Goal: Information Seeking & Learning: Learn about a topic

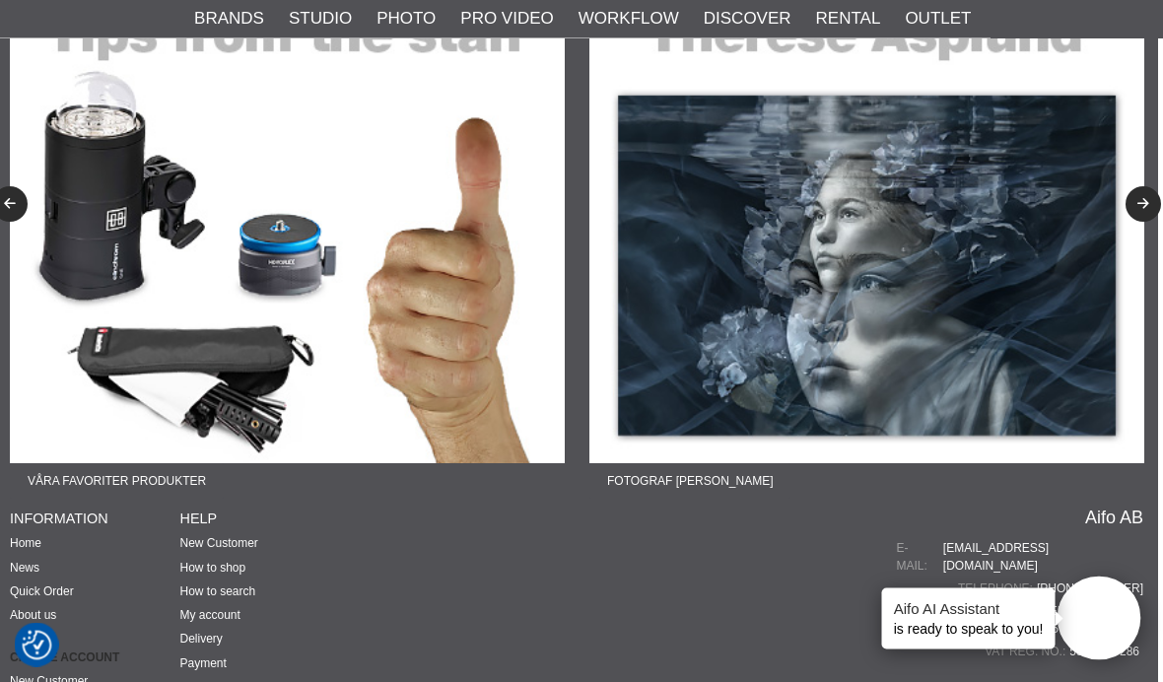
scroll to position [3575, 5]
click at [23, 193] on button "Previous" at bounding box center [9, 203] width 35 height 35
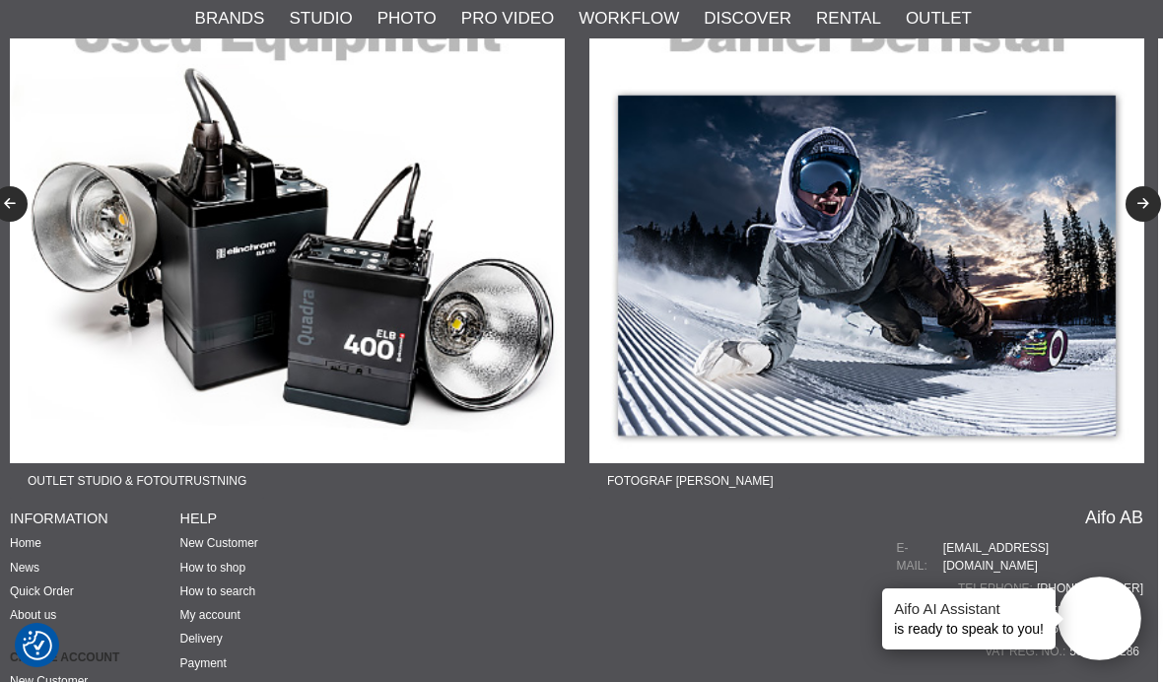
click at [955, 352] on img at bounding box center [867, 185] width 555 height 555
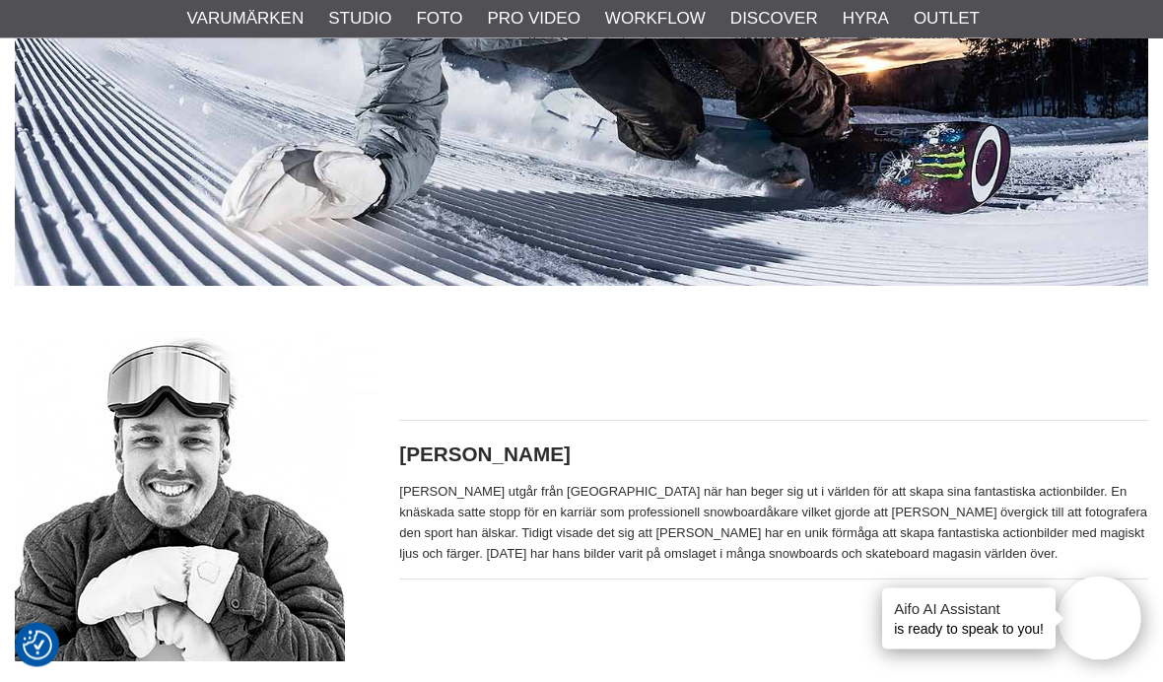
scroll to position [633, 0]
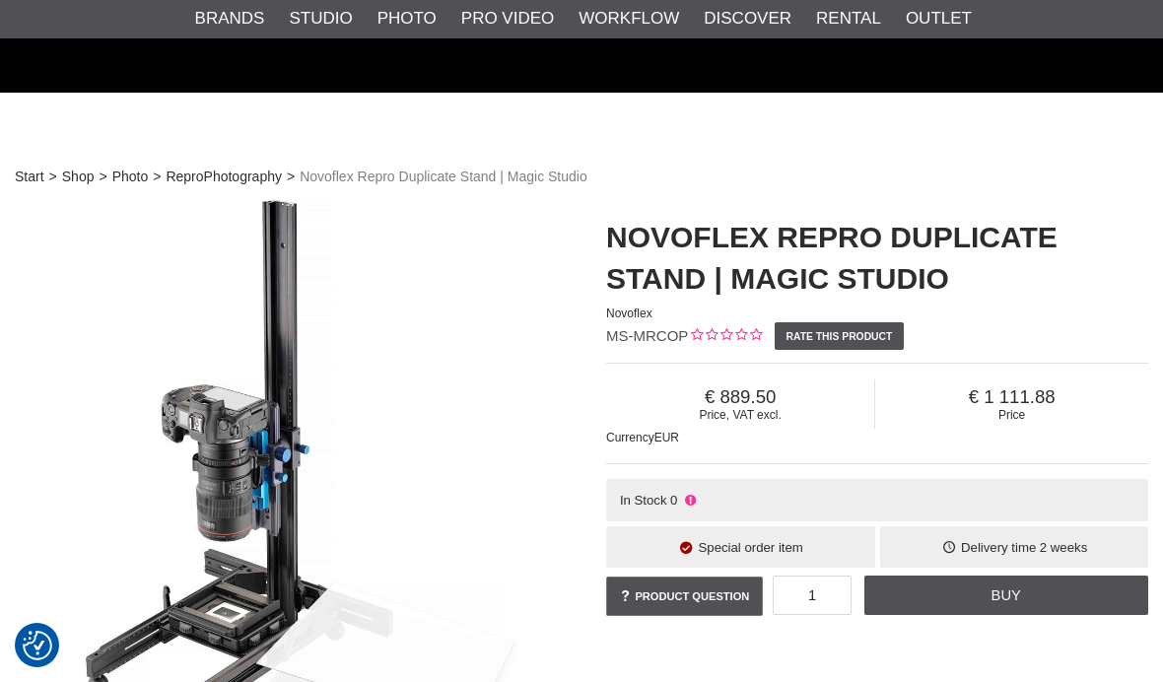
scroll to position [3575, 5]
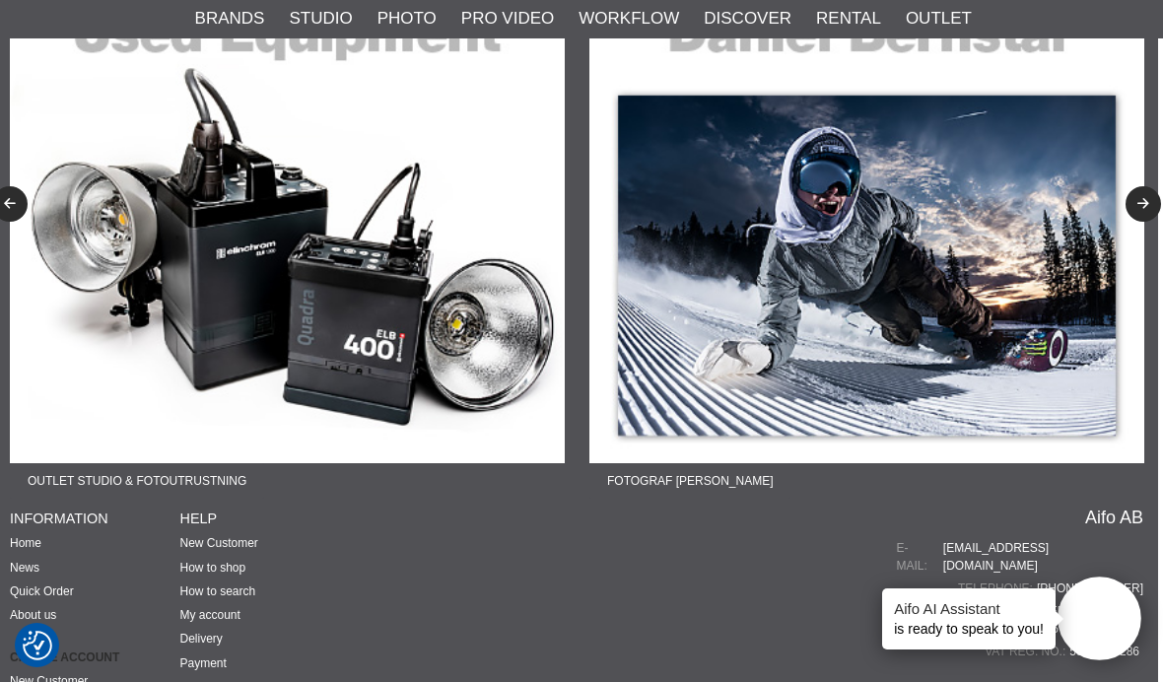
click at [1147, 186] on button "Next" at bounding box center [1143, 203] width 35 height 35
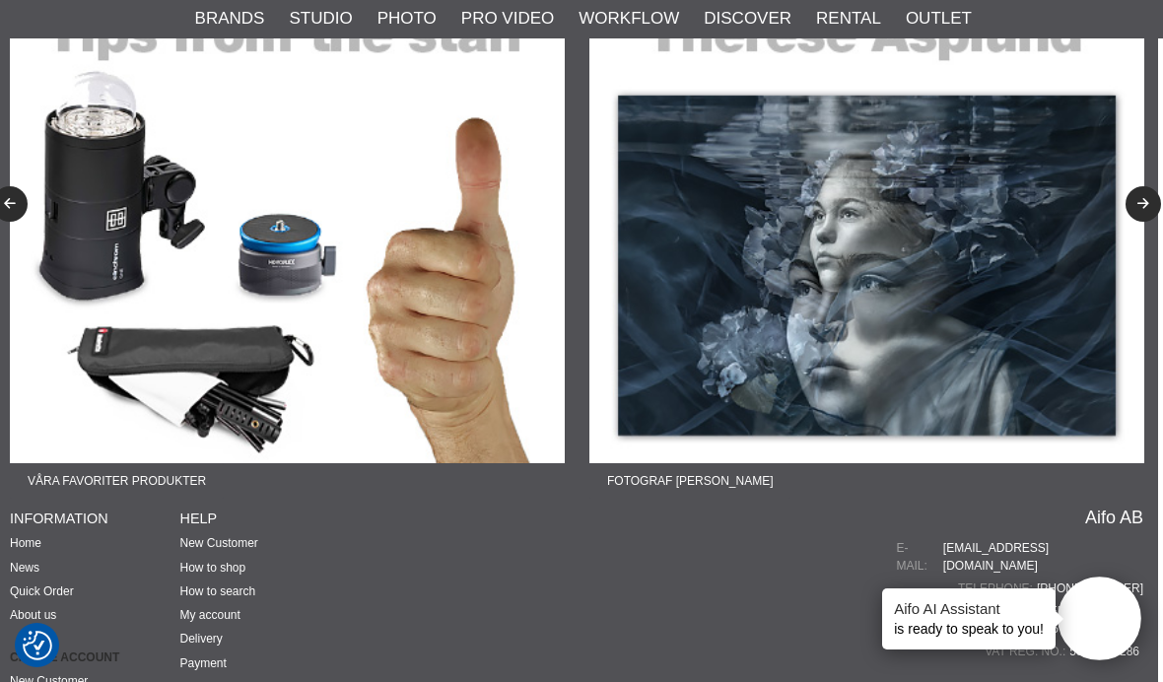
click at [989, 276] on img at bounding box center [867, 185] width 555 height 555
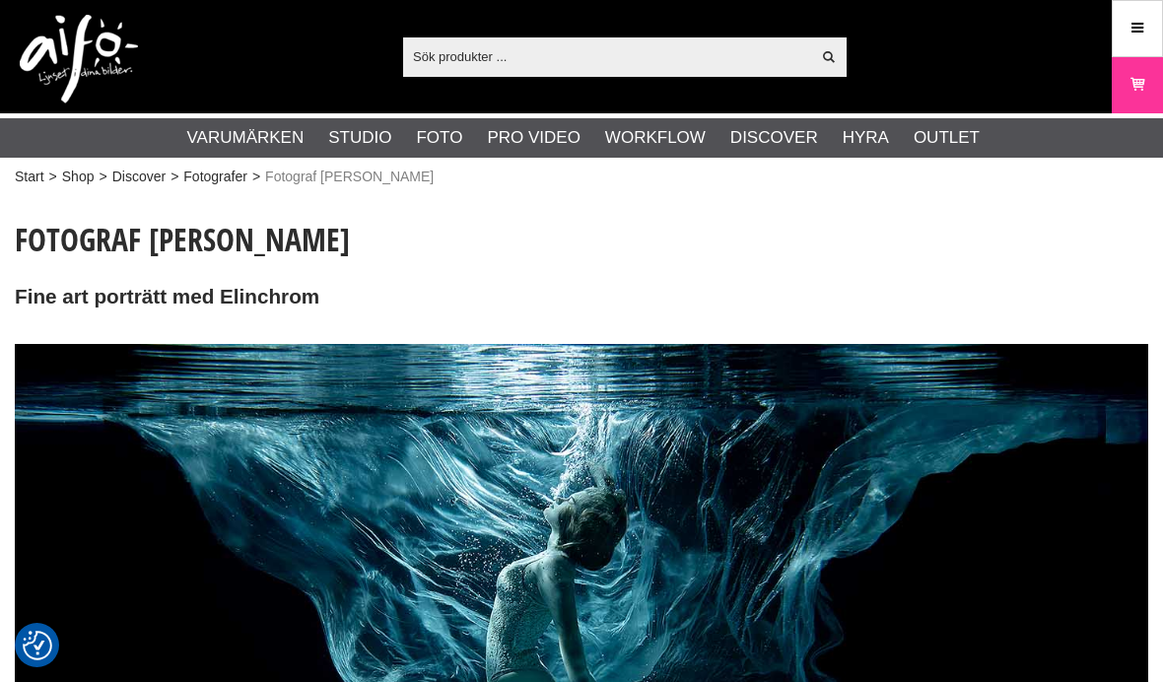
checkbox input "true"
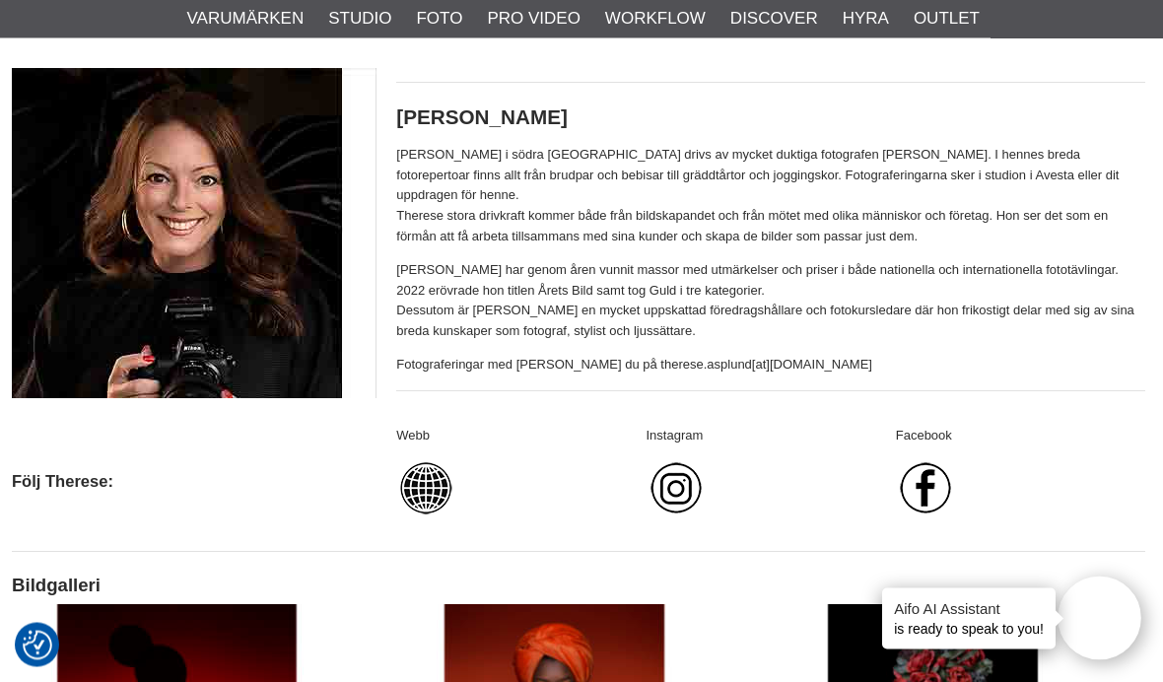
scroll to position [875, 3]
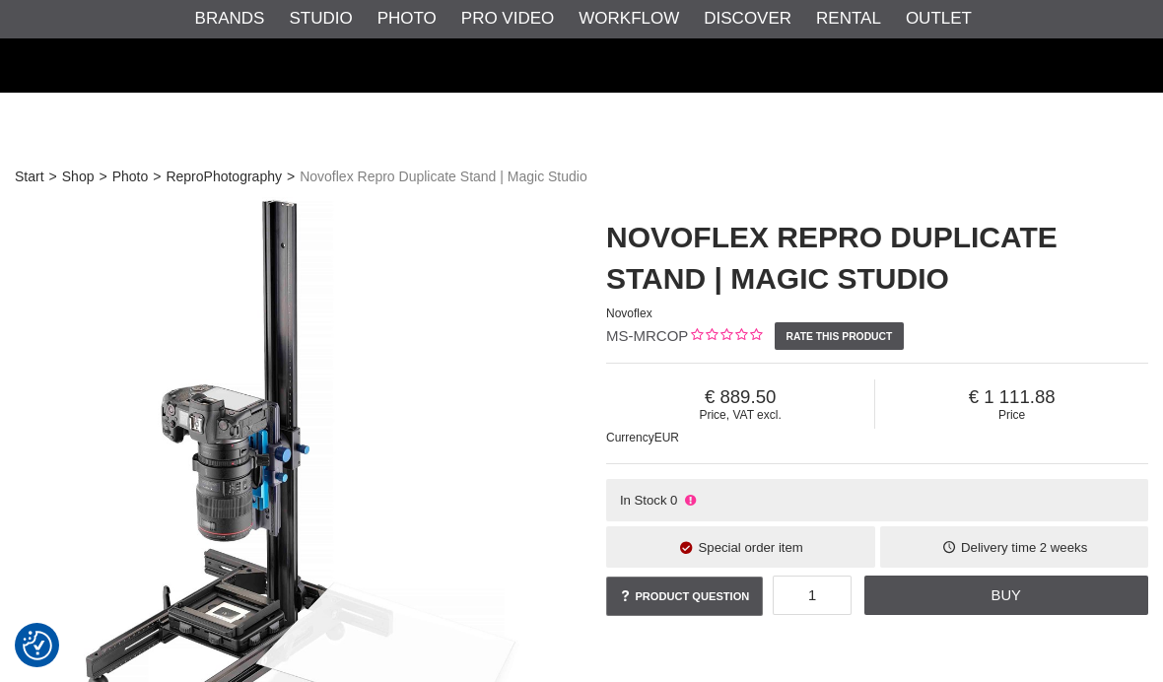
scroll to position [3575, 5]
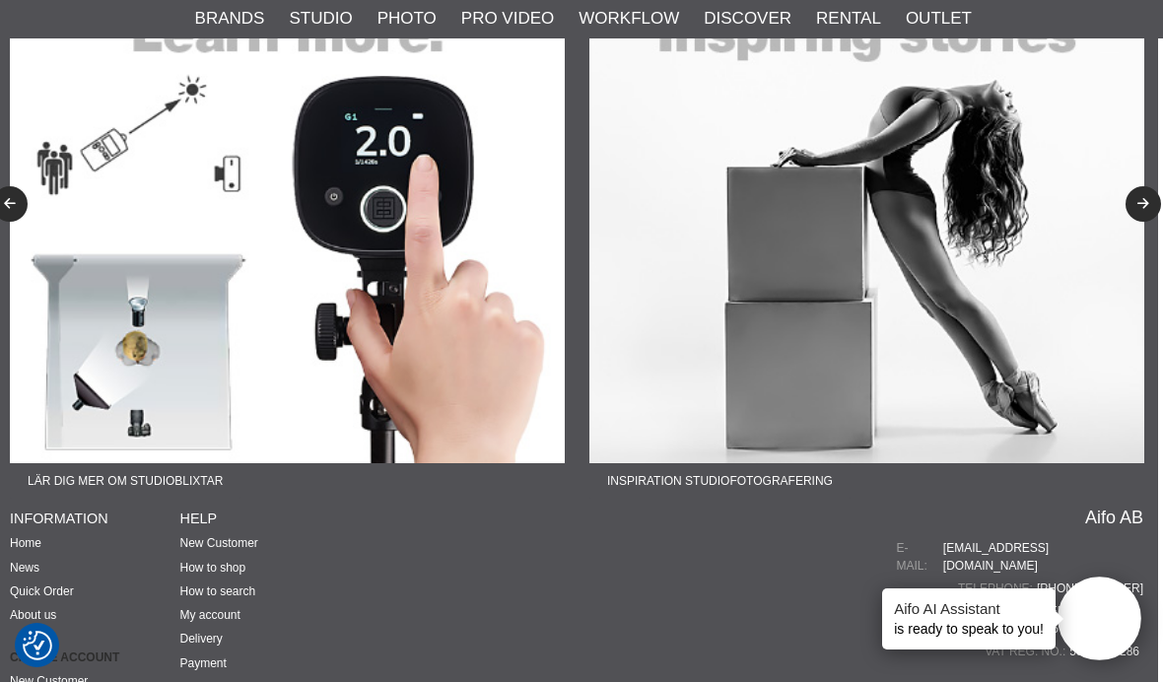
click at [1136, 186] on button "Next" at bounding box center [1143, 203] width 35 height 35
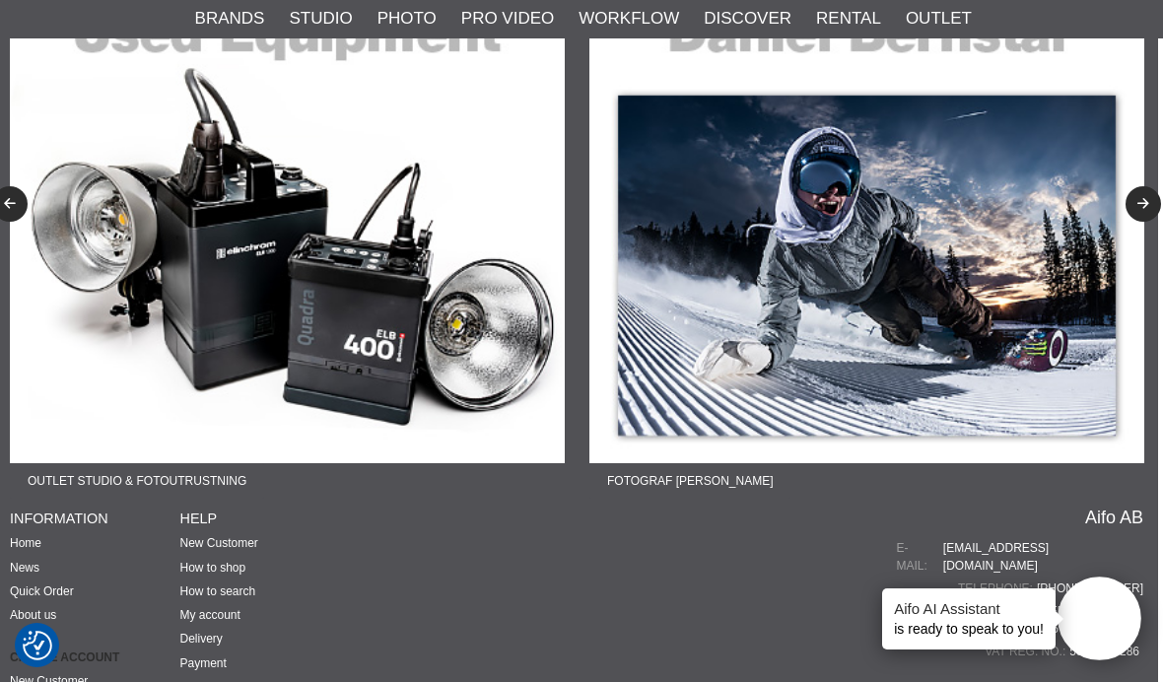
click at [1137, 198] on icon "Next" at bounding box center [1144, 204] width 17 height 13
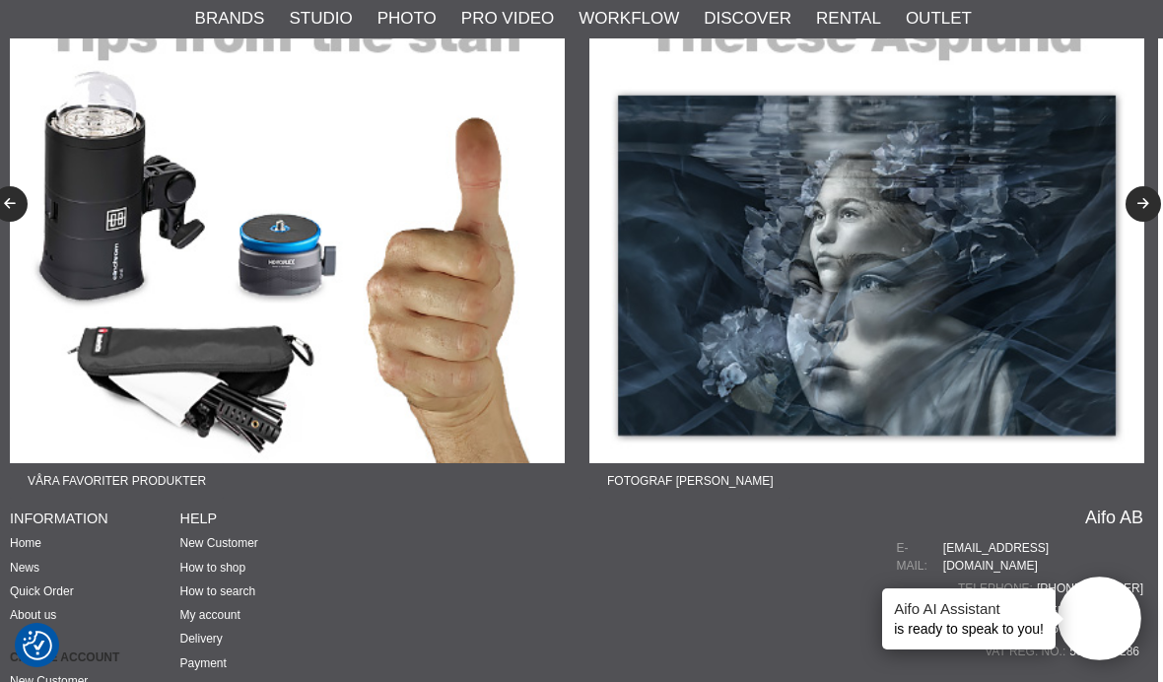
click at [1149, 198] on icon "Next" at bounding box center [1144, 204] width 17 height 13
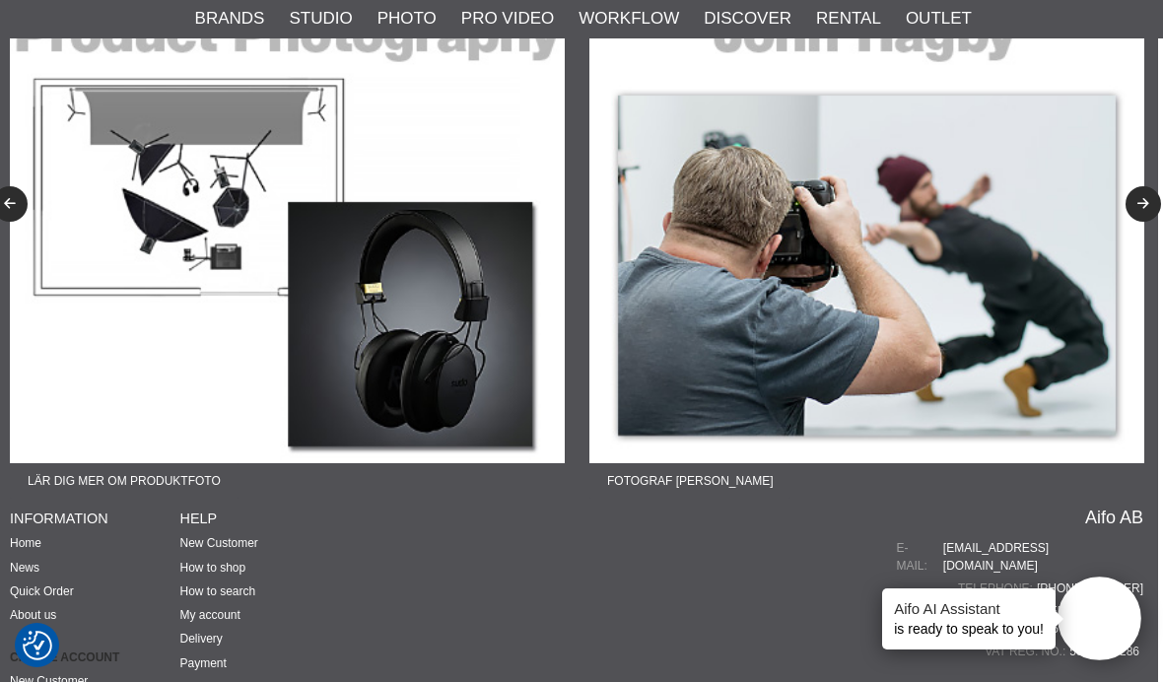
click at [1053, 229] on img at bounding box center [867, 185] width 555 height 555
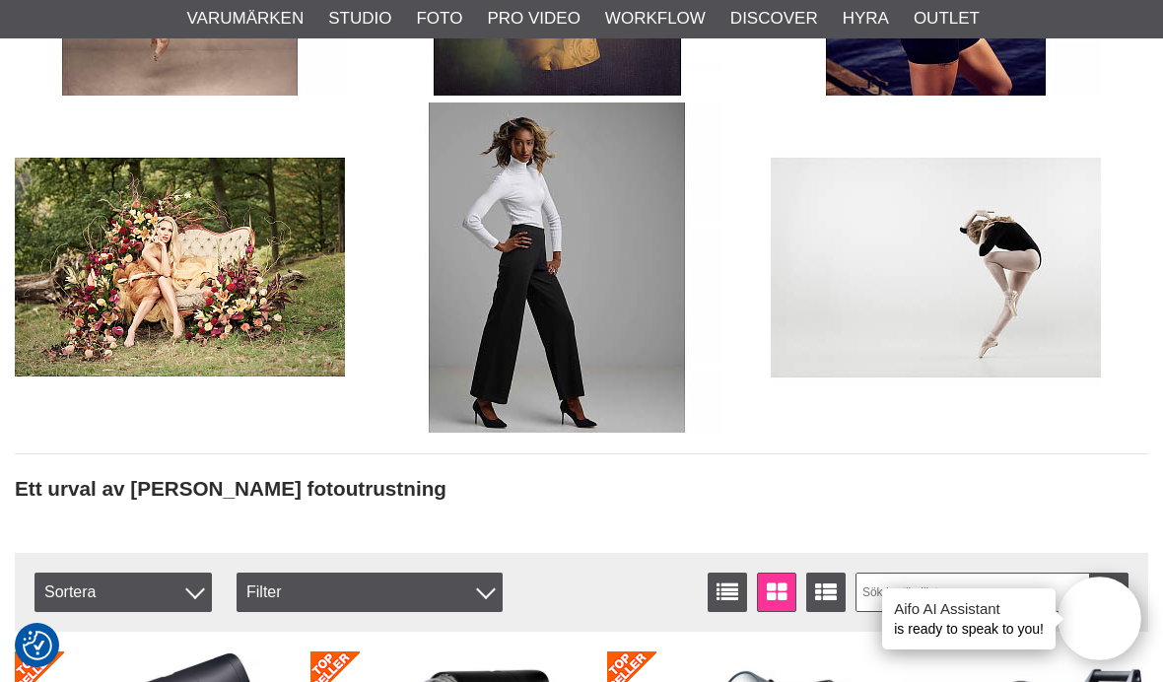
scroll to position [2638, 0]
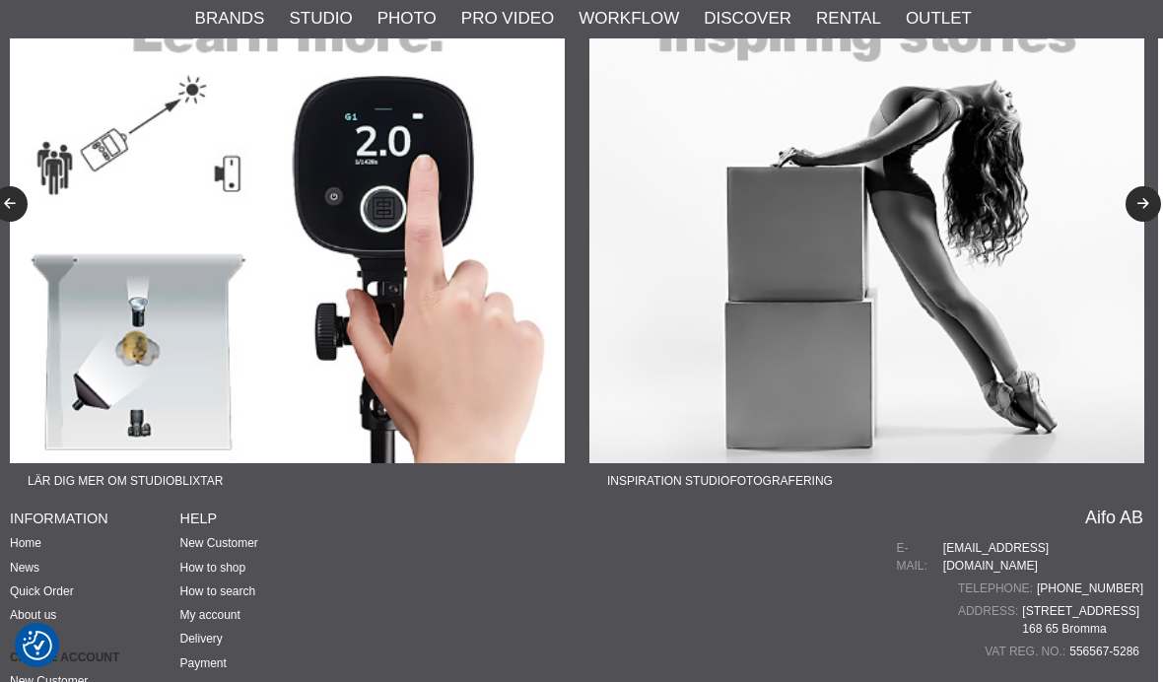
scroll to position [3575, 5]
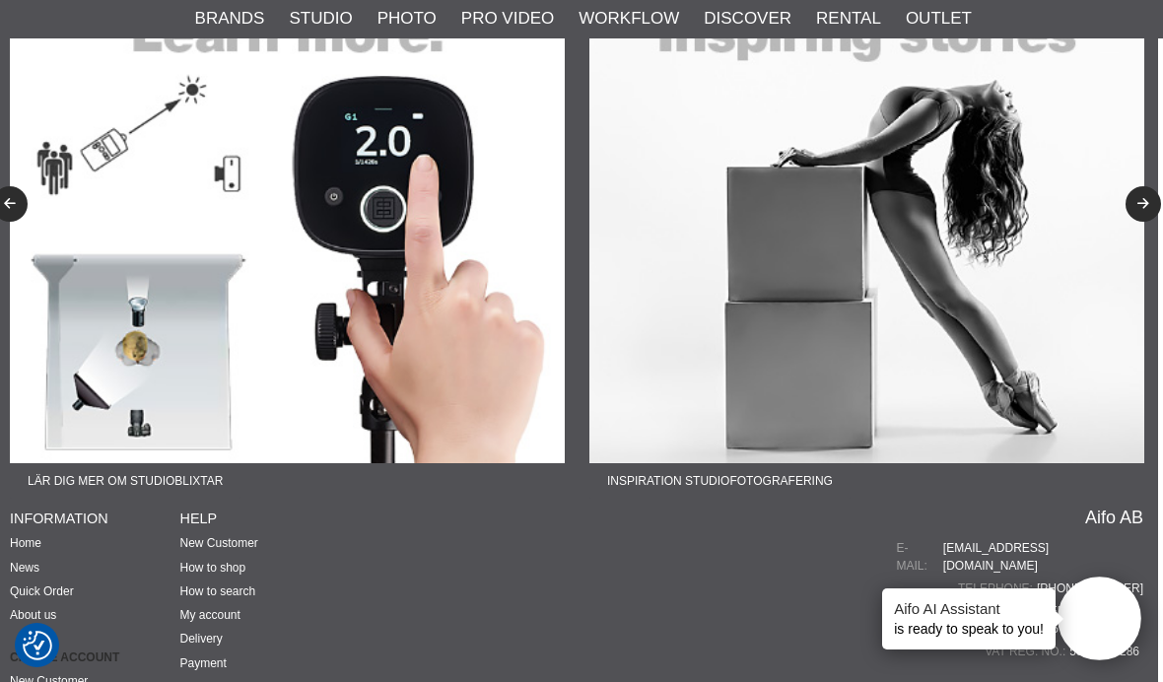
click at [1150, 186] on button "Next" at bounding box center [1143, 203] width 35 height 35
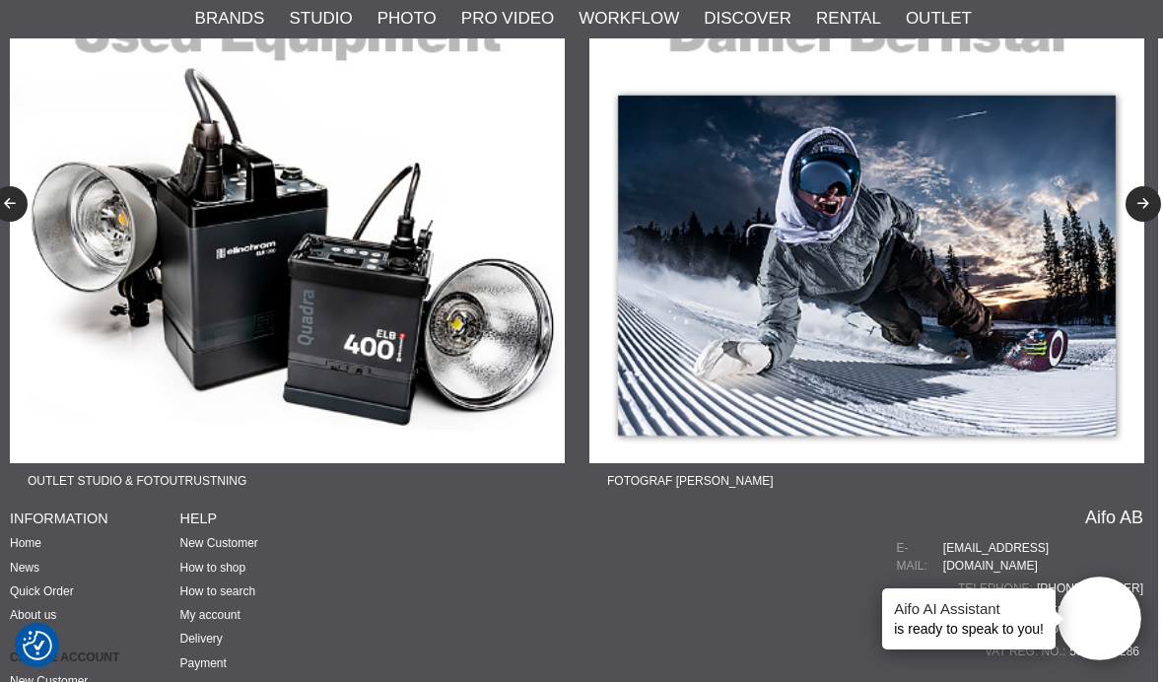
click at [1145, 190] on button "Next" at bounding box center [1143, 203] width 35 height 35
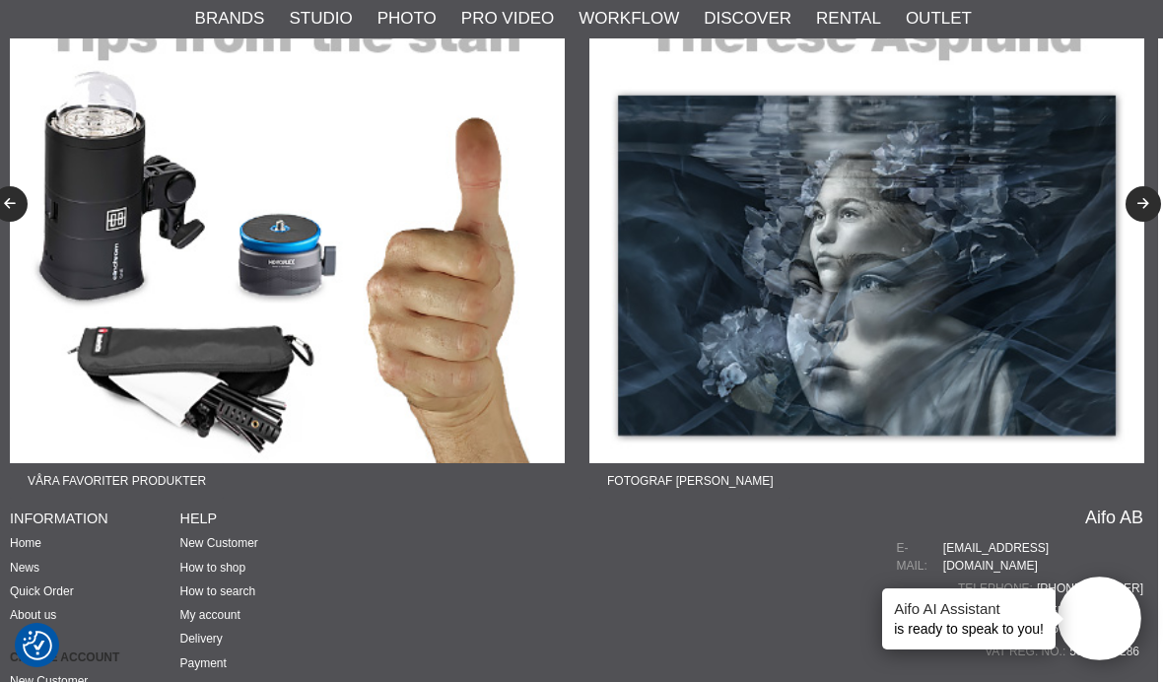
click at [1150, 189] on button "Next" at bounding box center [1143, 203] width 35 height 35
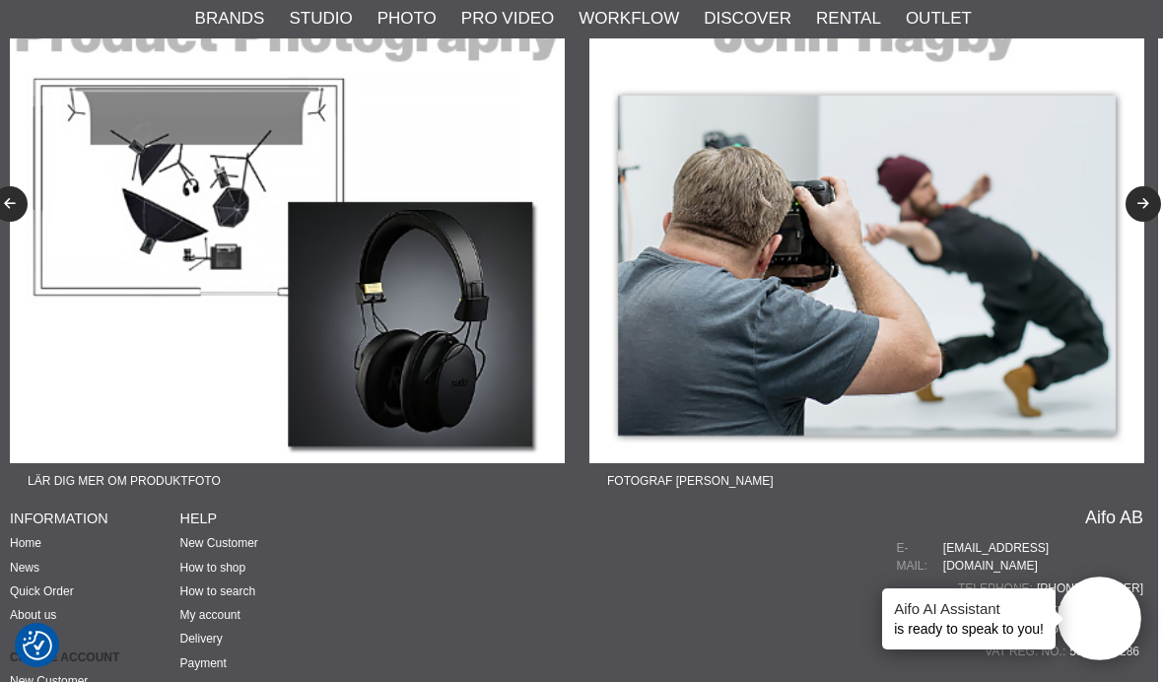
click at [1151, 198] on icon "Next" at bounding box center [1144, 204] width 17 height 13
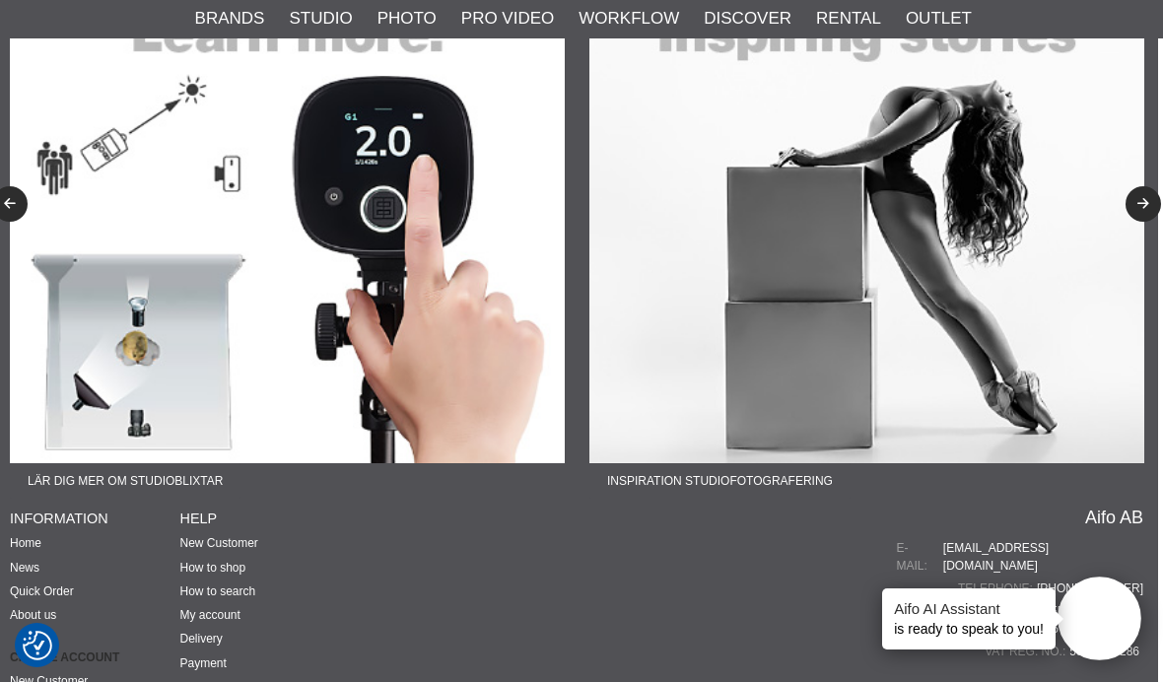
click at [1153, 186] on button "Next" at bounding box center [1143, 203] width 35 height 35
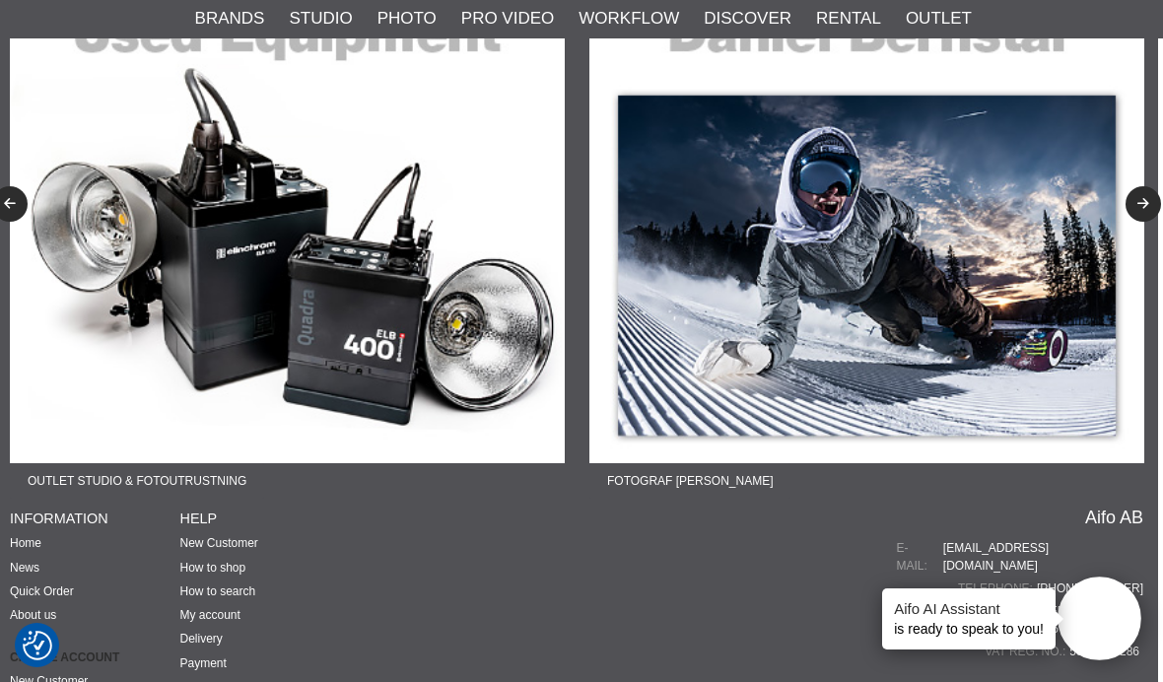
click at [1149, 198] on icon "Next" at bounding box center [1144, 204] width 17 height 13
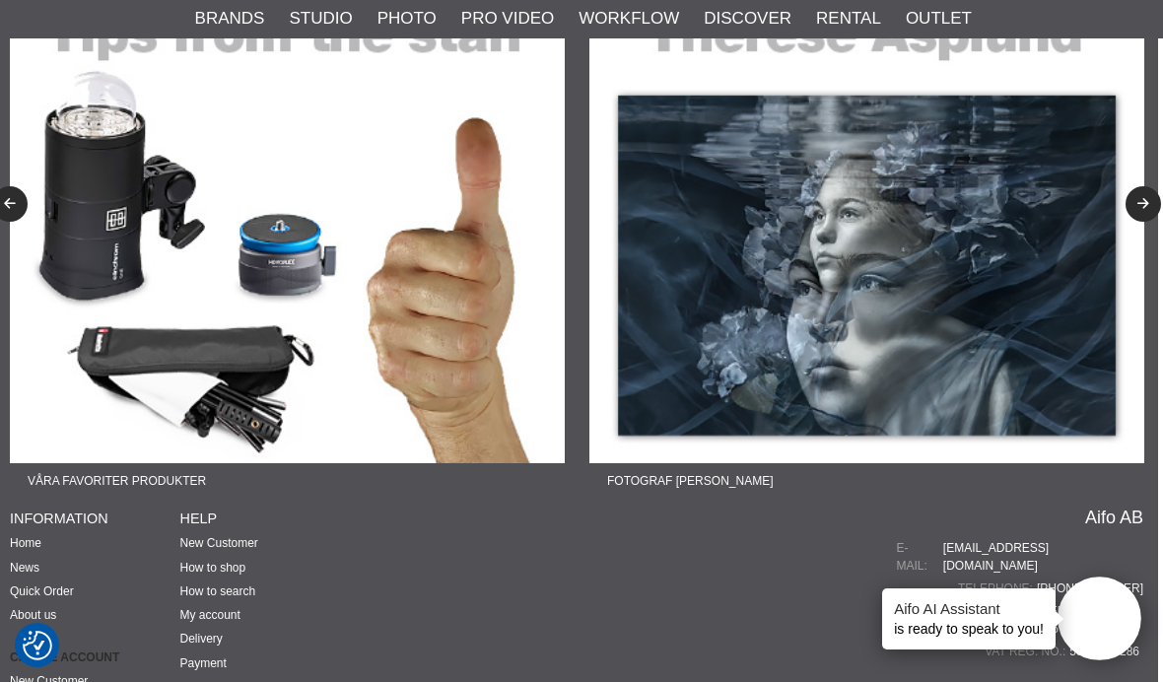
click at [1142, 198] on icon "Next" at bounding box center [1144, 204] width 17 height 13
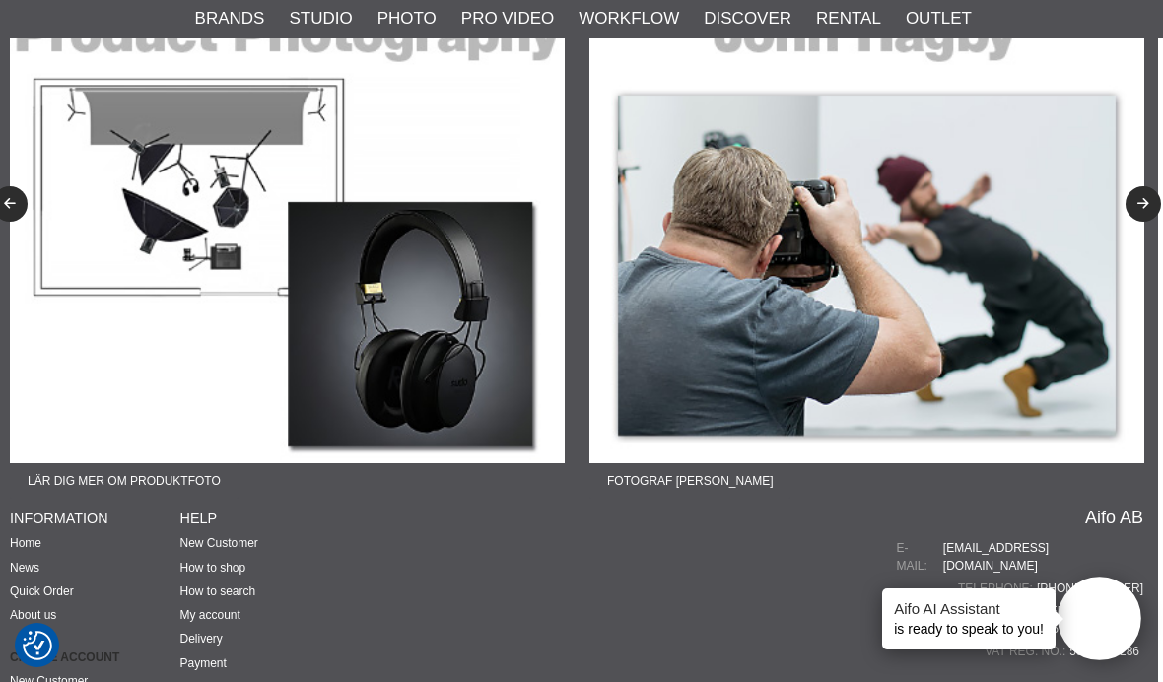
click at [1137, 197] on button "Next" at bounding box center [1143, 203] width 35 height 35
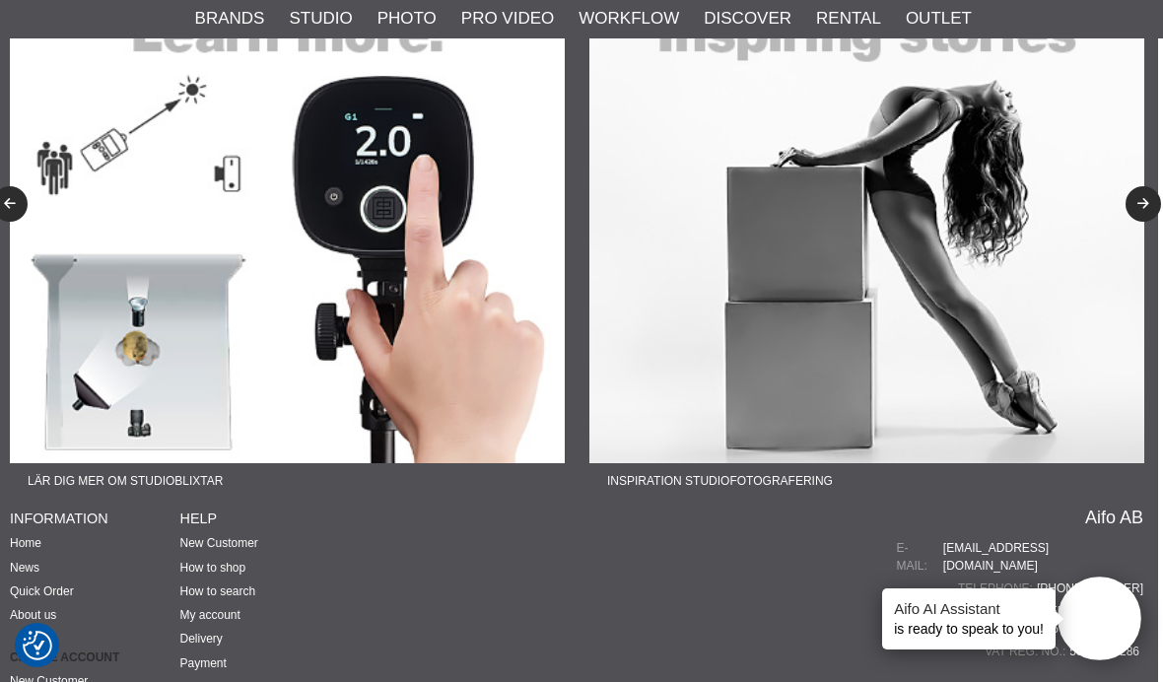
click at [1139, 186] on button "Next" at bounding box center [1143, 203] width 35 height 35
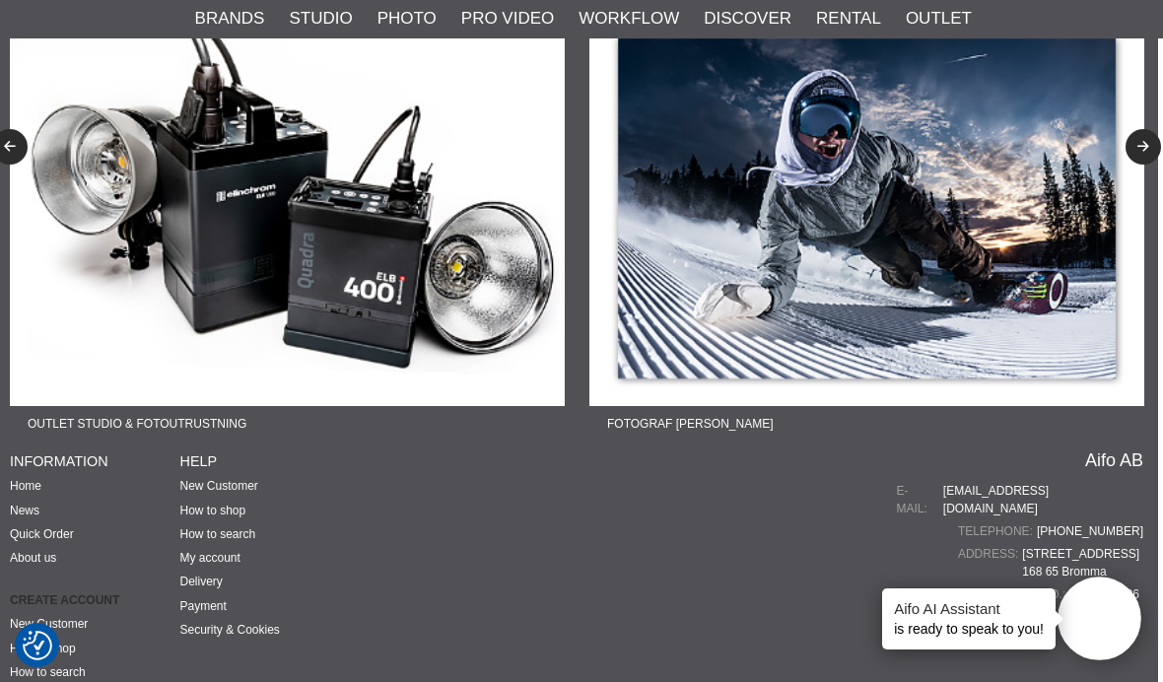
scroll to position [3667, 5]
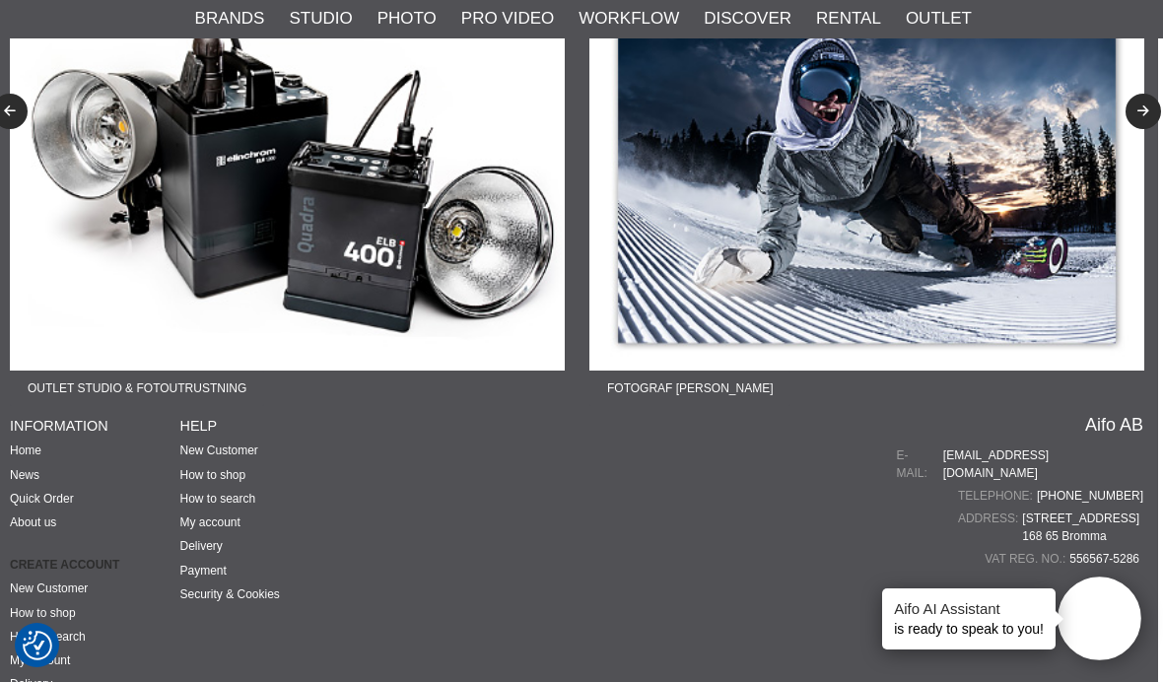
click at [115, 113] on img at bounding box center [287, 93] width 555 height 555
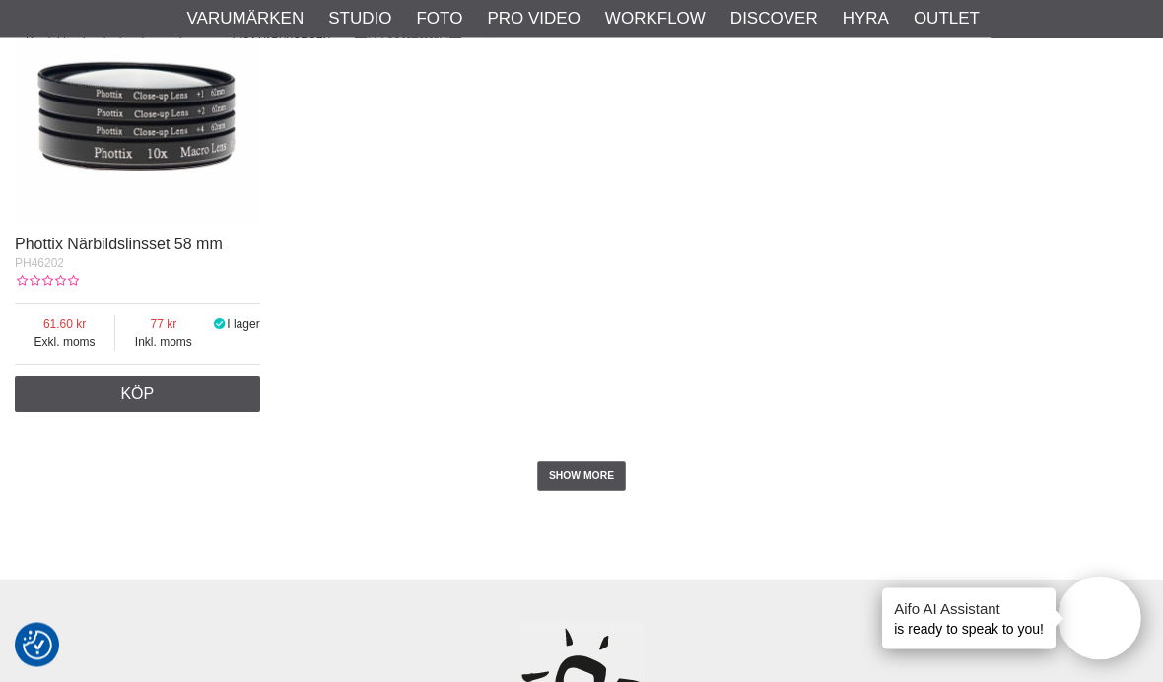
scroll to position [3547, 0]
click at [584, 491] on link "SHOW MORE" at bounding box center [582, 476] width 90 height 30
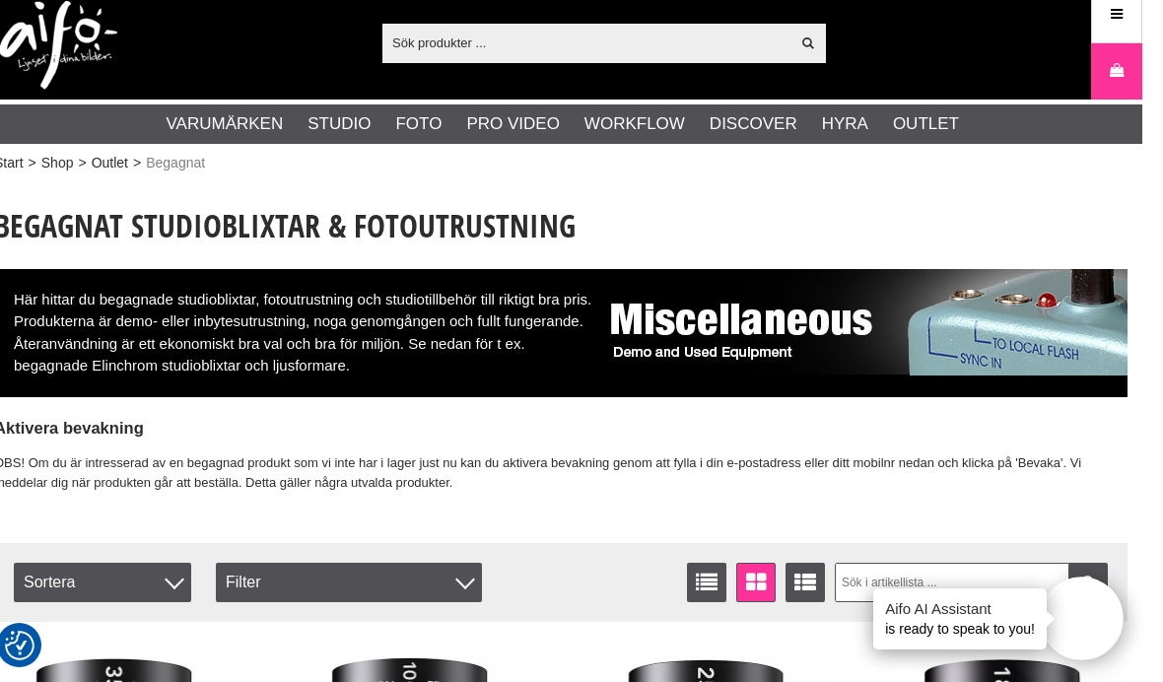
scroll to position [0, 3]
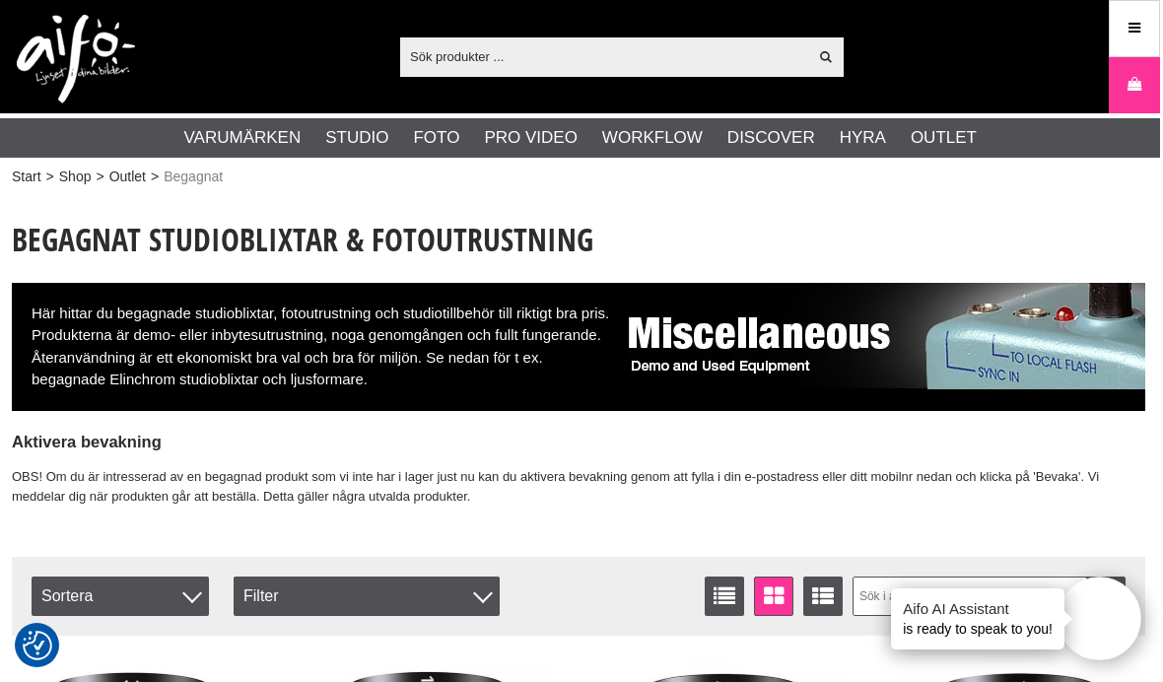
click at [0, 0] on link "Elinchrom" at bounding box center [0, 0] width 0 height 0
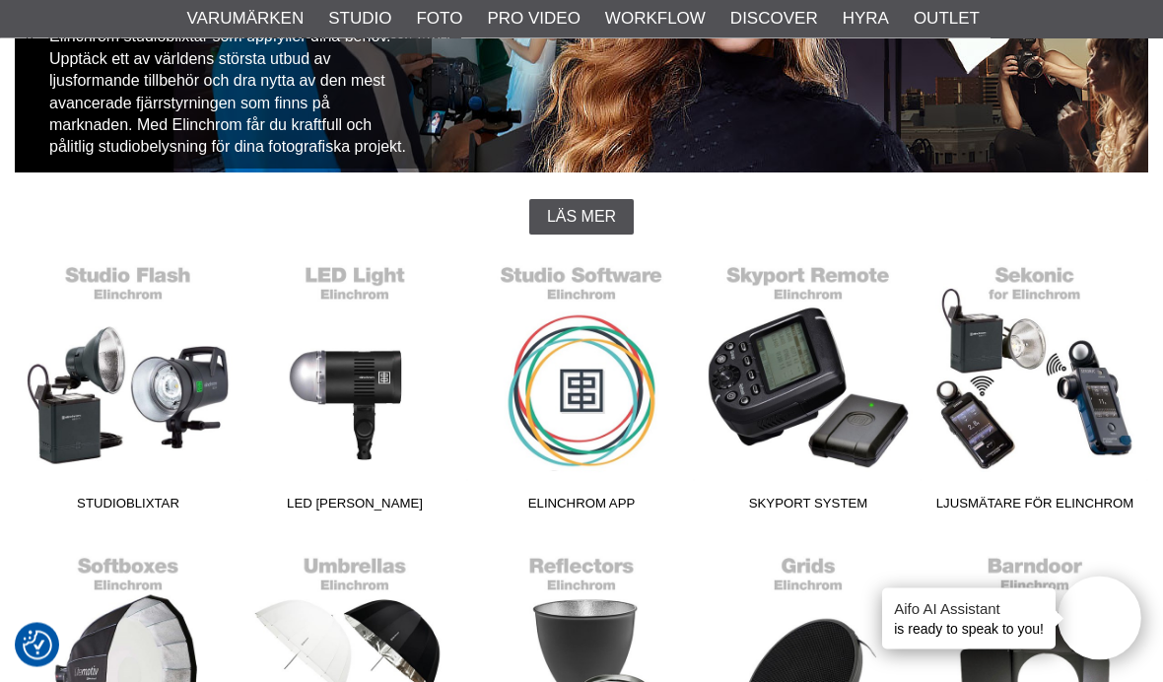
scroll to position [343, 0]
click at [1020, 405] on link "Ljusmätare för Elinchrom" at bounding box center [1035, 387] width 227 height 266
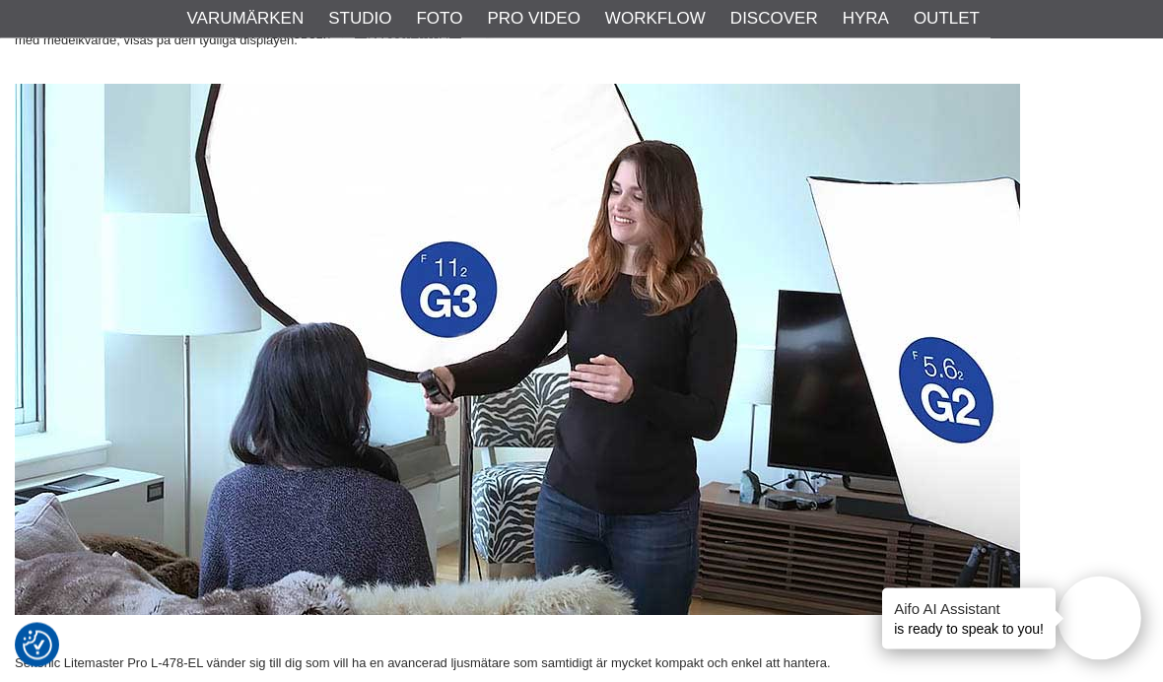
scroll to position [1993, 0]
click at [582, 558] on img at bounding box center [518, 349] width 1006 height 531
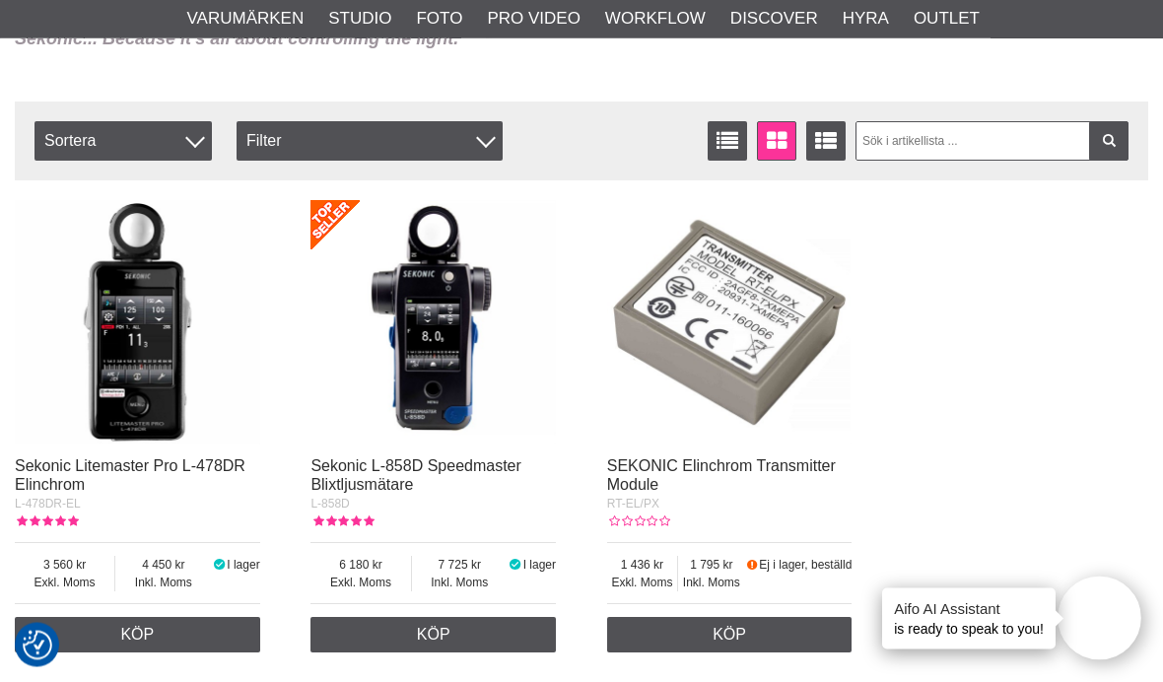
scroll to position [8266, 0]
click at [0, 0] on link "Hyra Studioblixtar" at bounding box center [0, 0] width 0 height 0
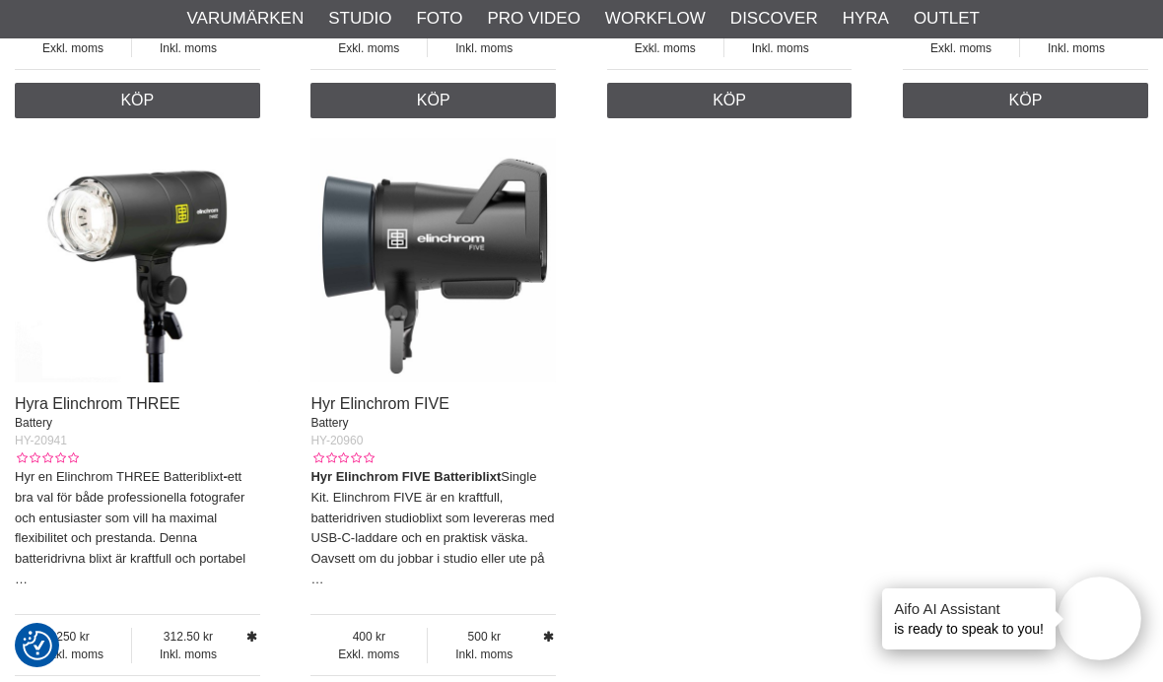
scroll to position [1353, 0]
